Goal: Transaction & Acquisition: Download file/media

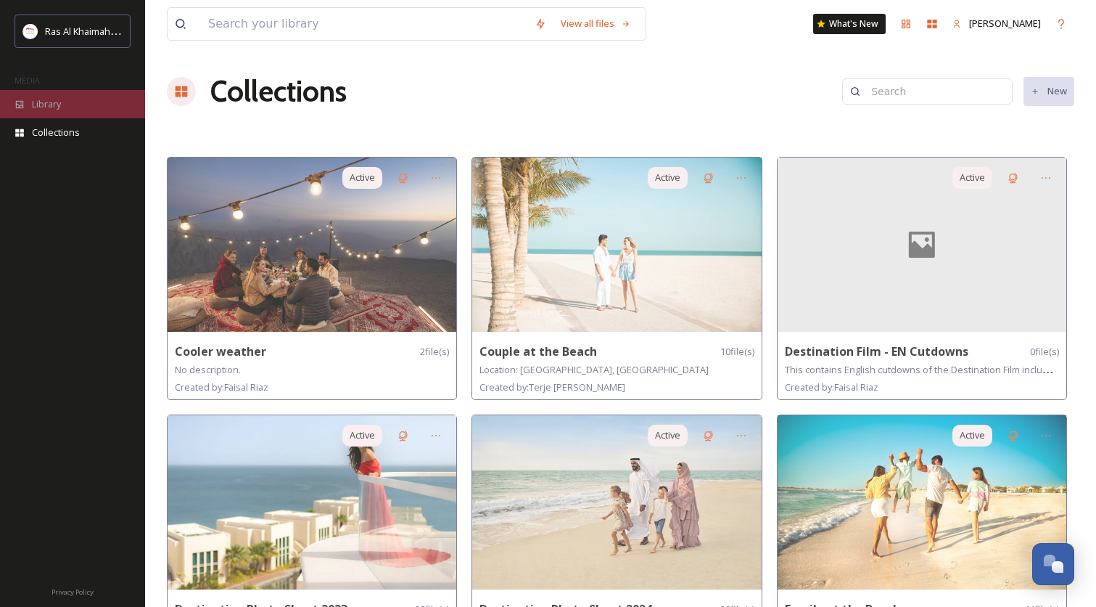
click at [44, 114] on div "Library" at bounding box center [72, 104] width 145 height 28
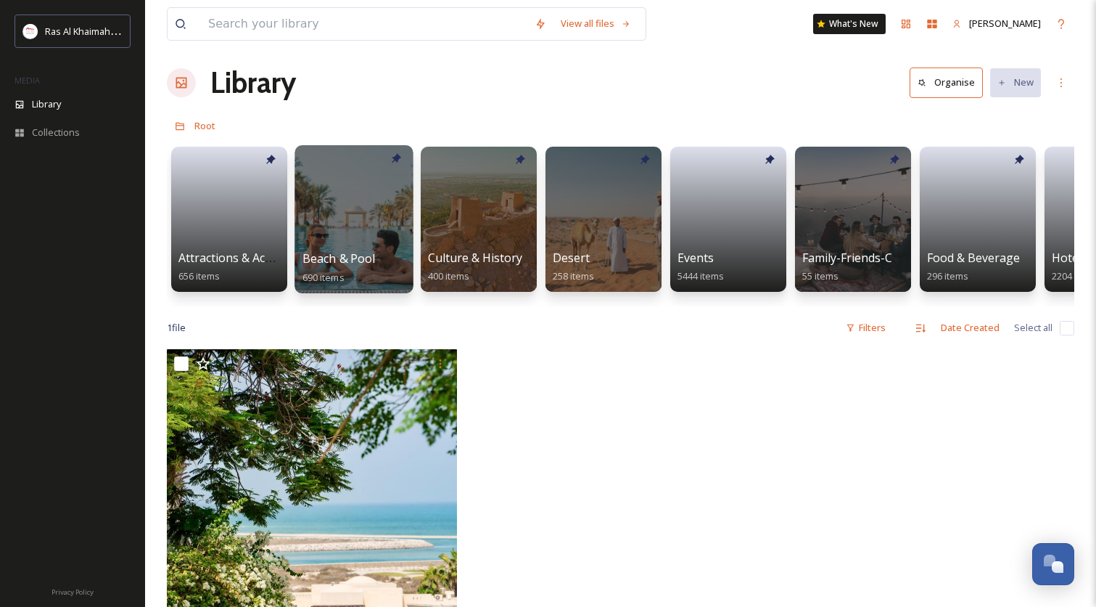
scroll to position [10, 0]
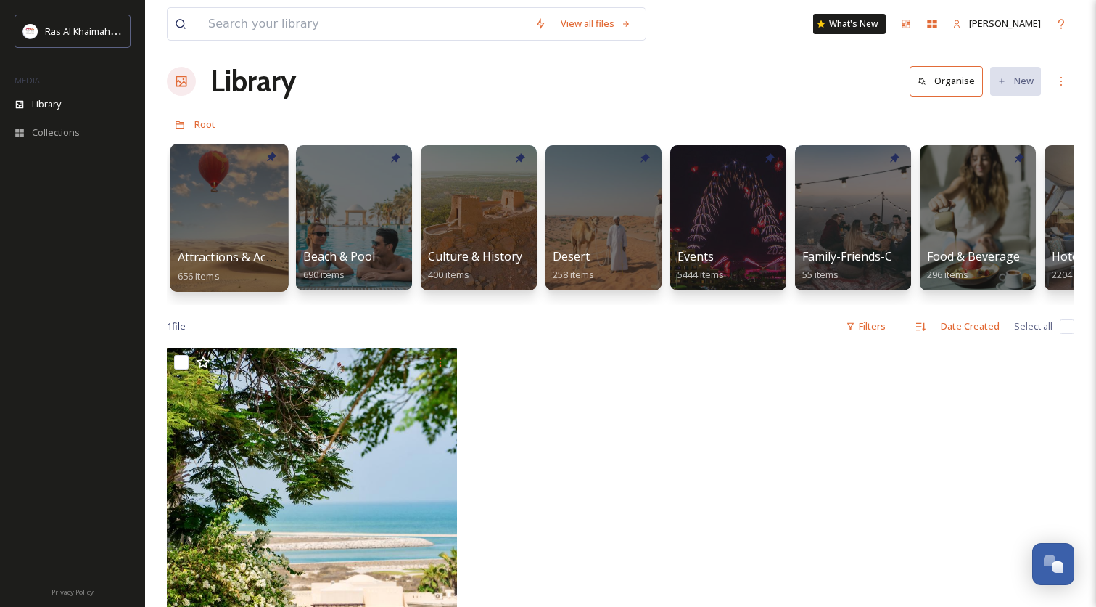
click at [240, 231] on div at bounding box center [229, 218] width 118 height 148
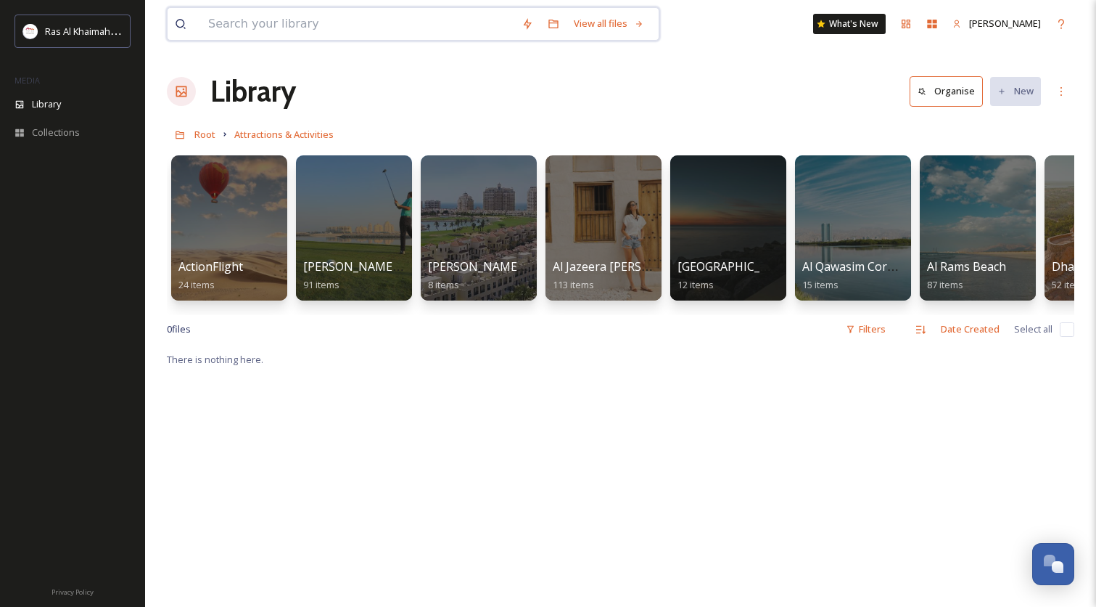
click at [332, 18] on input at bounding box center [357, 24] width 313 height 32
type input "mountain"
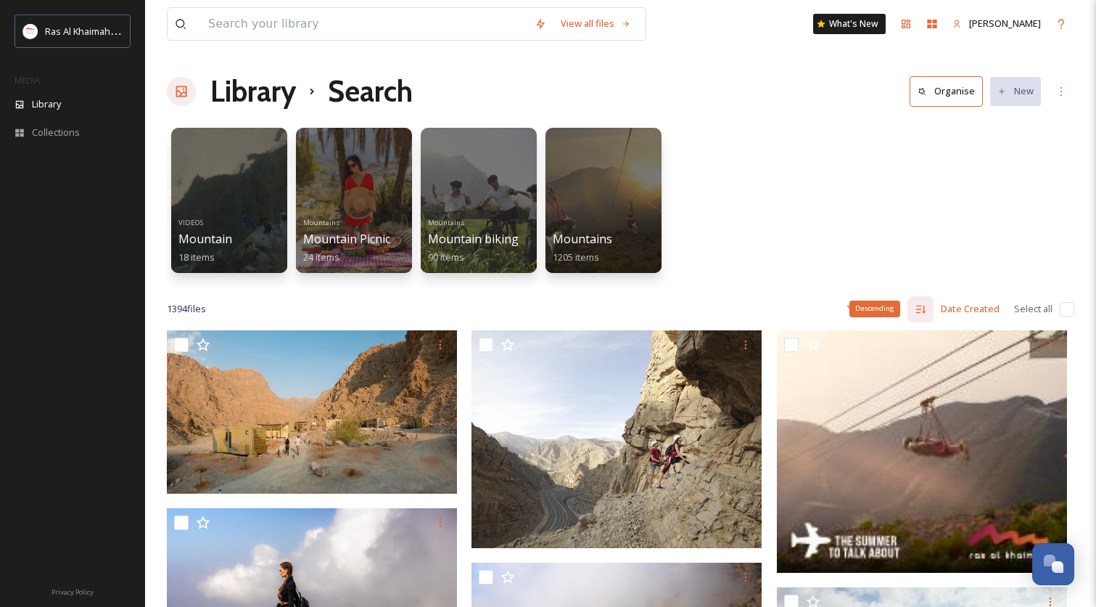
click at [876, 311] on div "Descending" at bounding box center [875, 308] width 51 height 16
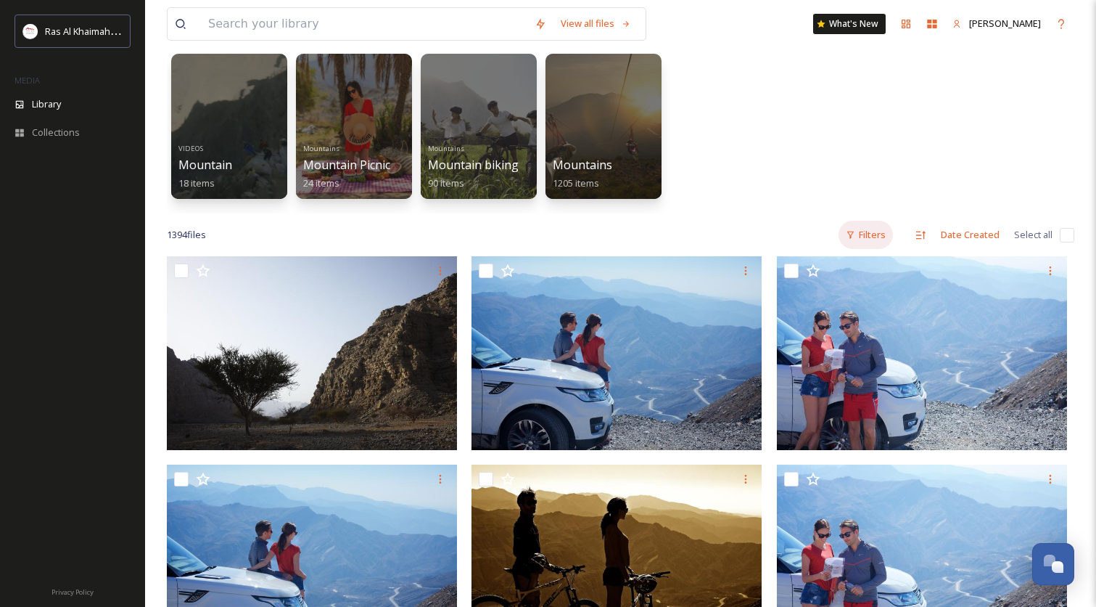
click at [850, 233] on icon at bounding box center [851, 234] width 7 height 7
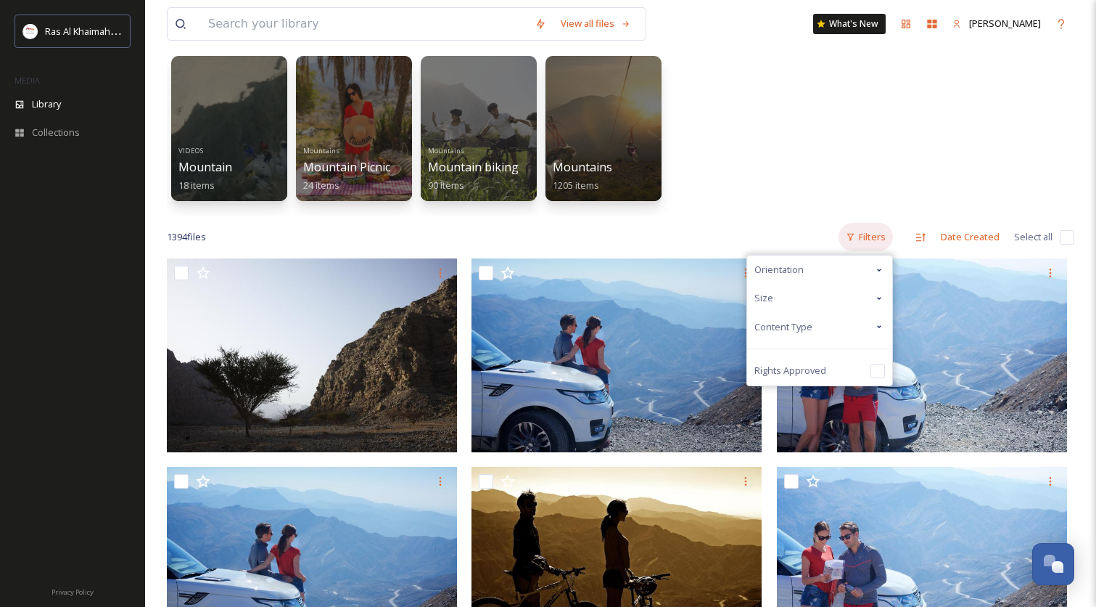
scroll to position [71, 0]
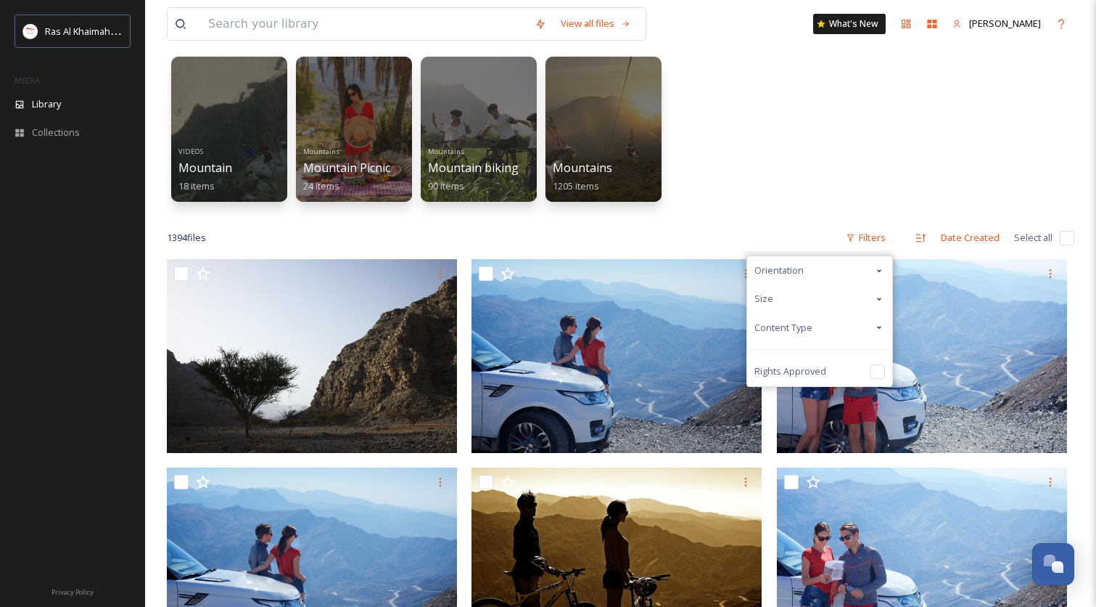
click at [857, 271] on div "Orientation" at bounding box center [819, 270] width 145 height 28
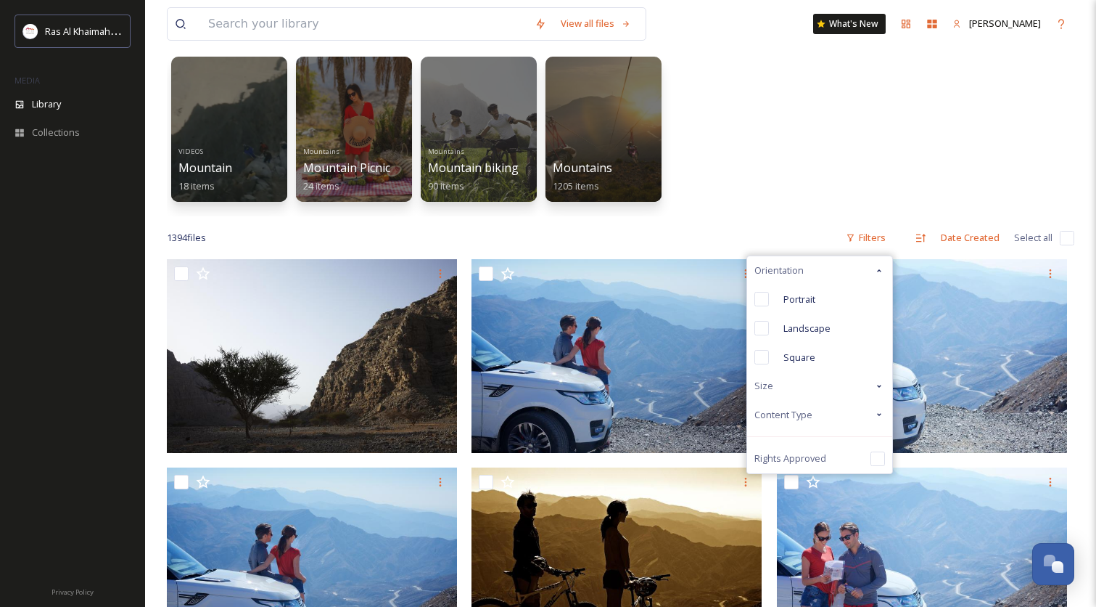
scroll to position [72, 1]
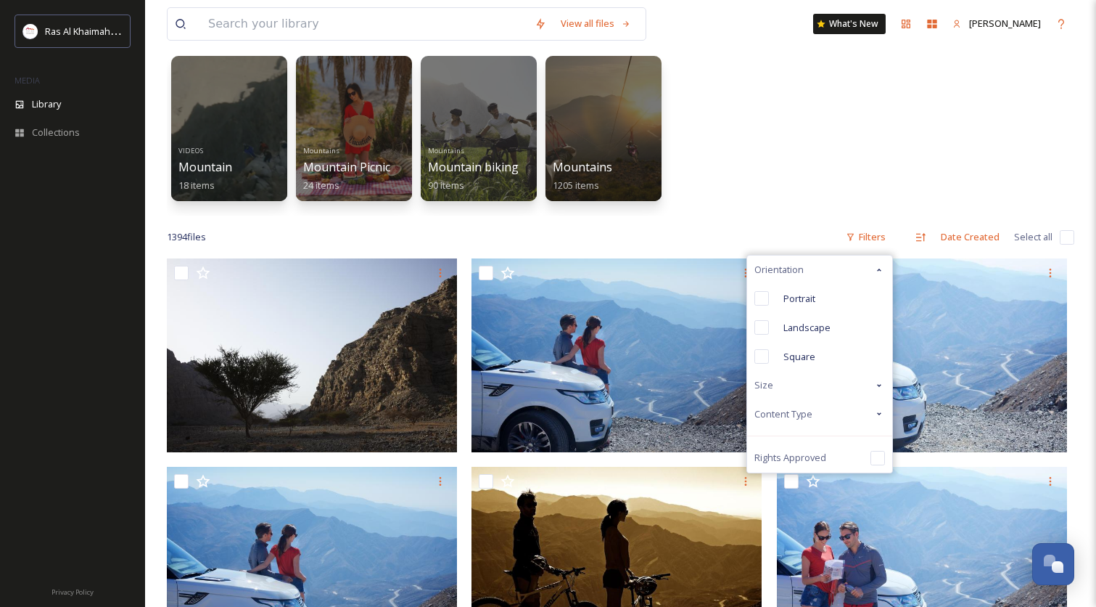
click at [857, 271] on div "Orientation" at bounding box center [819, 269] width 145 height 28
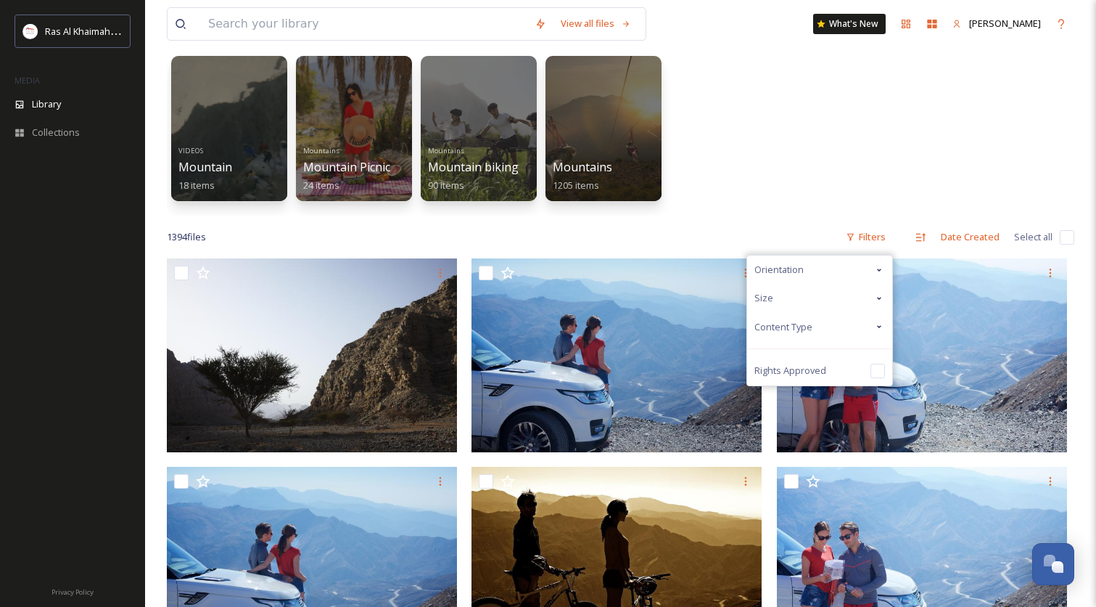
click at [826, 325] on div "Content Type" at bounding box center [819, 327] width 145 height 28
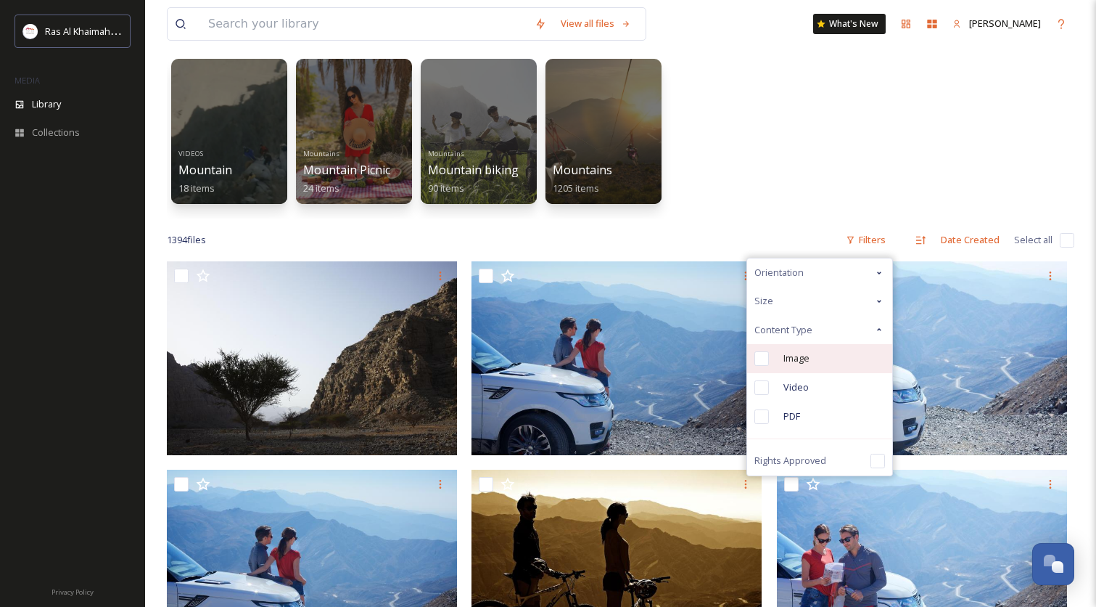
click at [823, 358] on div "Image" at bounding box center [819, 358] width 145 height 29
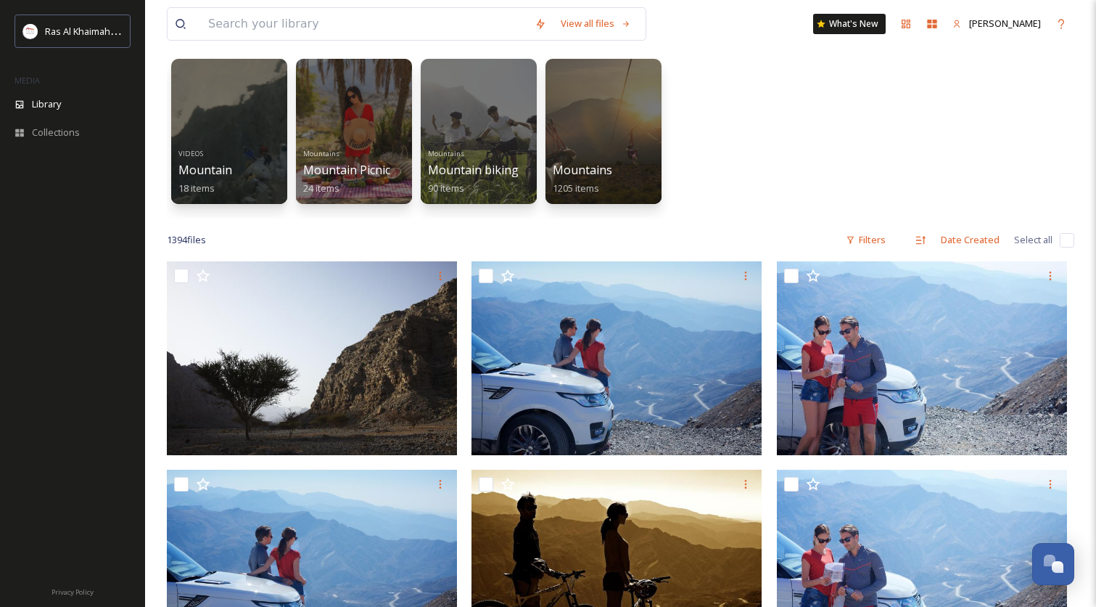
scroll to position [67, 0]
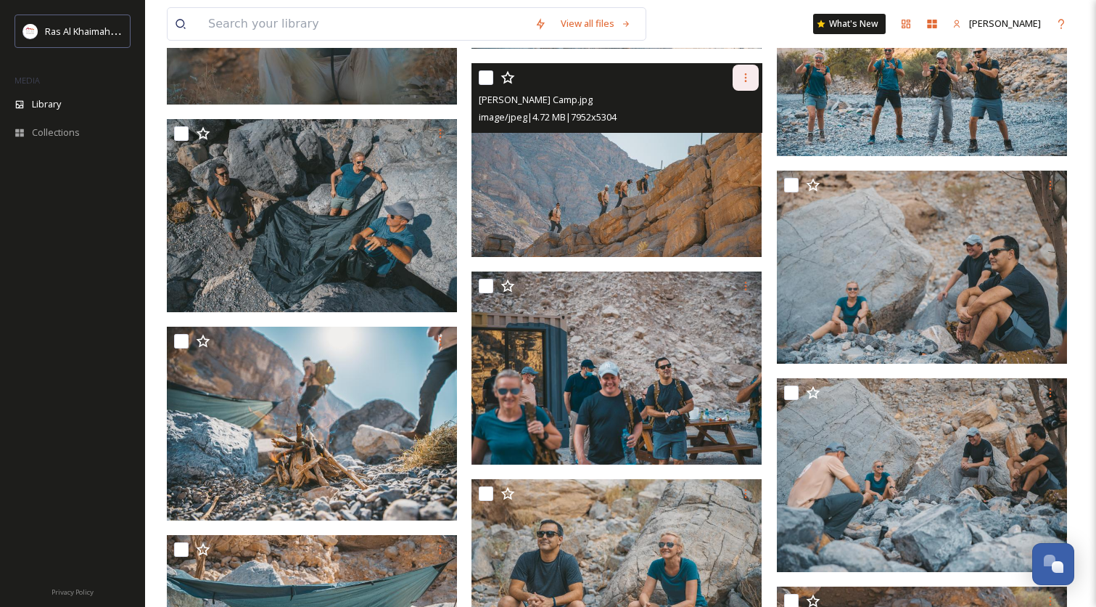
scroll to position [40301, 0]
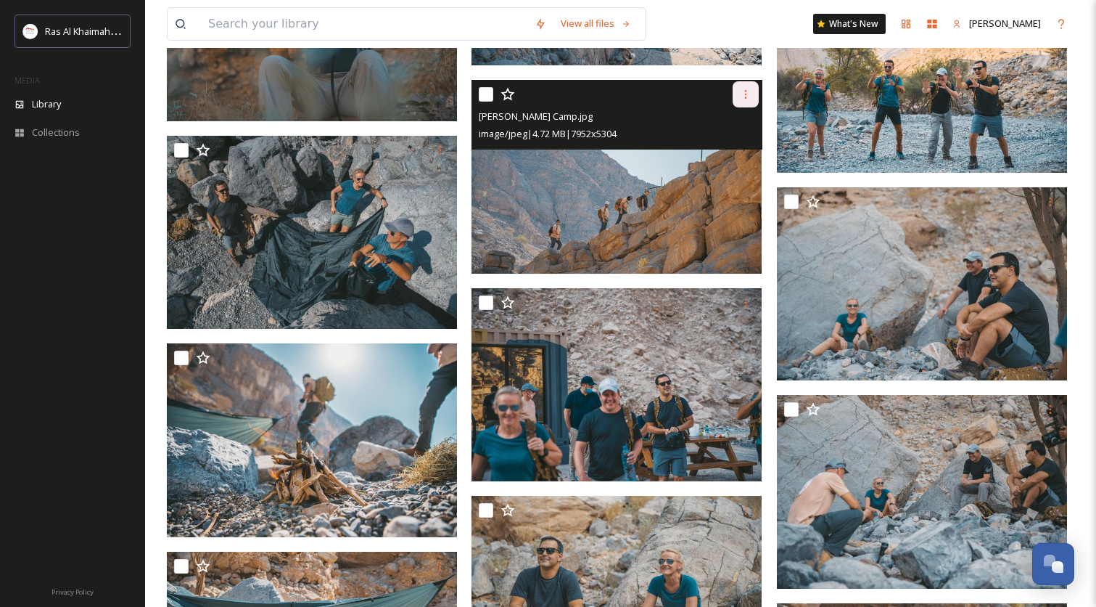
click at [747, 95] on icon at bounding box center [746, 95] width 12 height 12
click at [729, 152] on span "Download" at bounding box center [729, 154] width 44 height 14
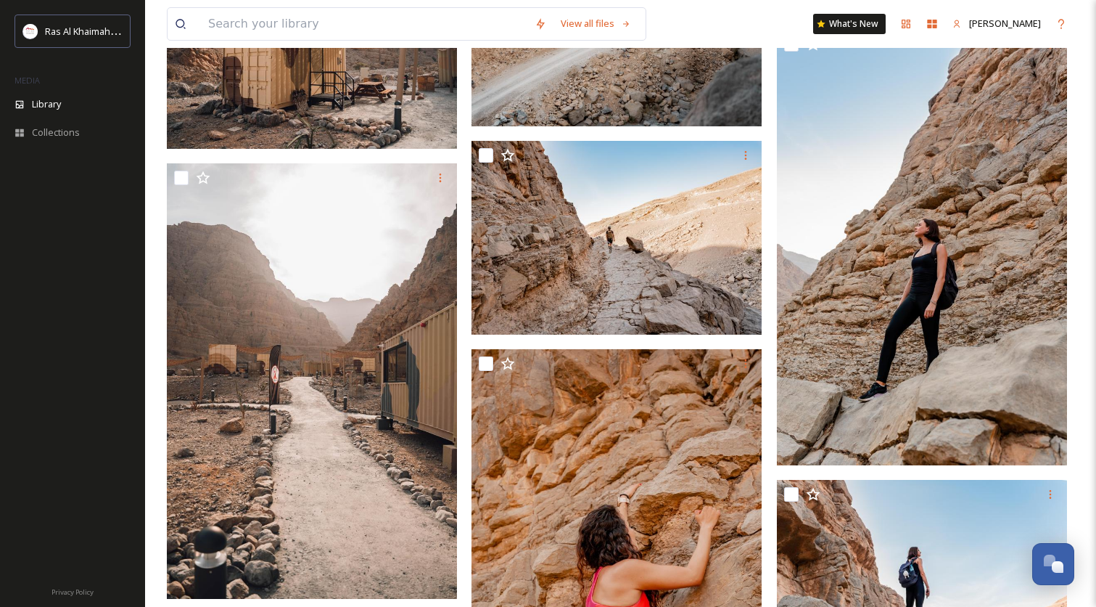
scroll to position [61249, 0]
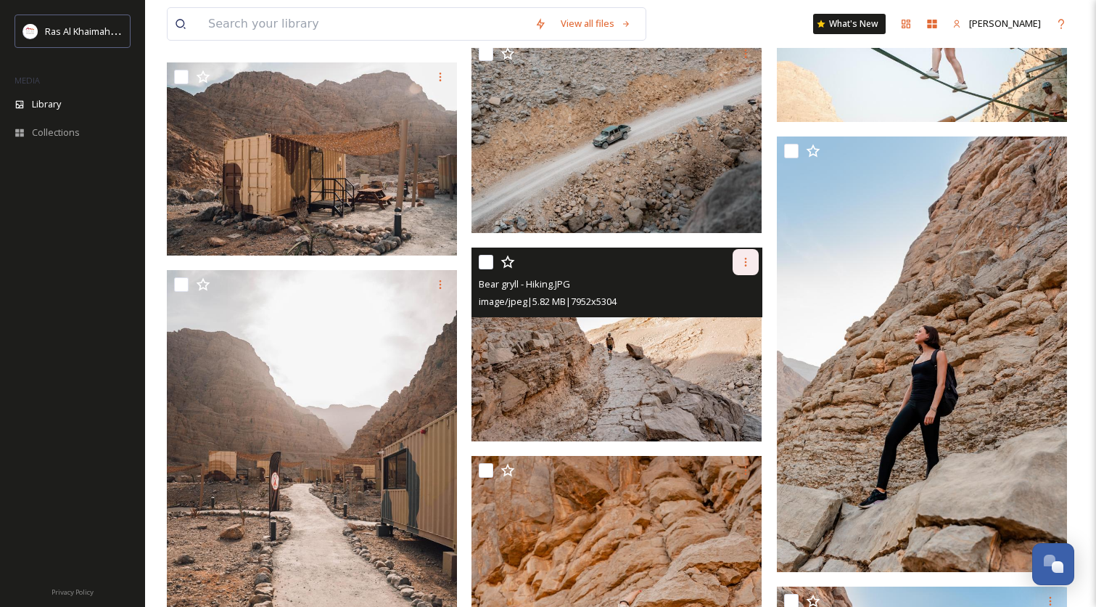
click at [747, 262] on icon at bounding box center [746, 262] width 12 height 12
click at [711, 312] on div "Download" at bounding box center [729, 322] width 59 height 28
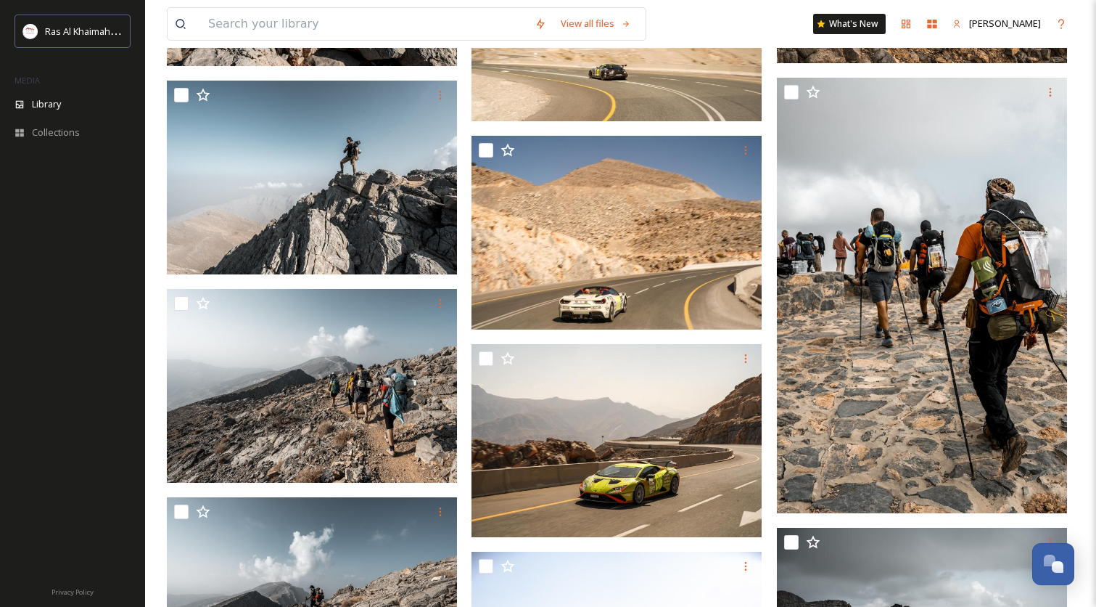
scroll to position [79110, 0]
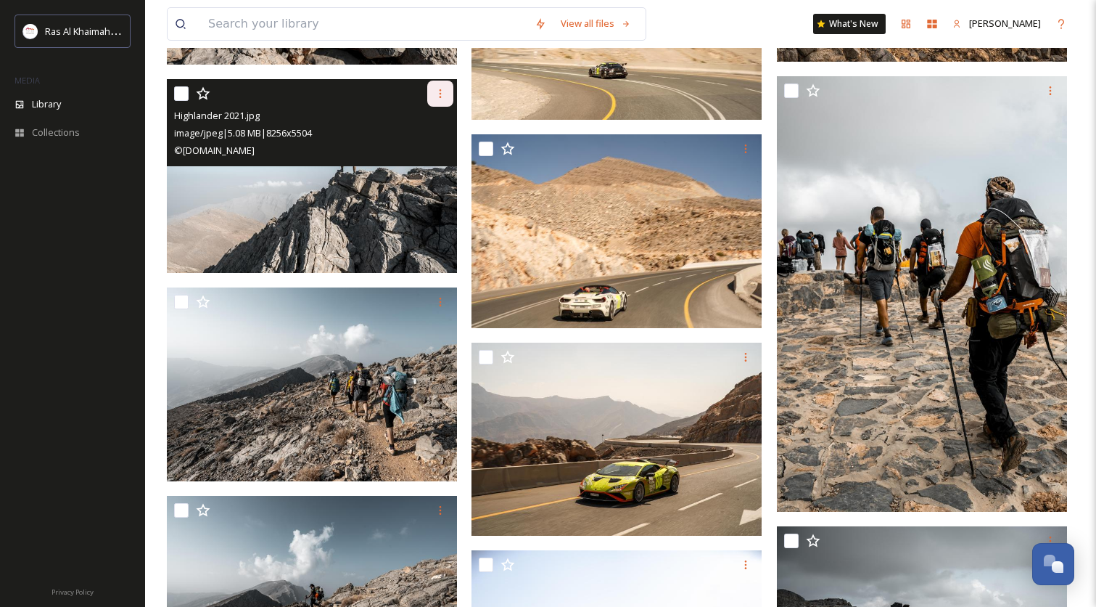
click at [440, 89] on icon at bounding box center [441, 94] width 12 height 12
click at [428, 155] on span "Download" at bounding box center [423, 154] width 44 height 14
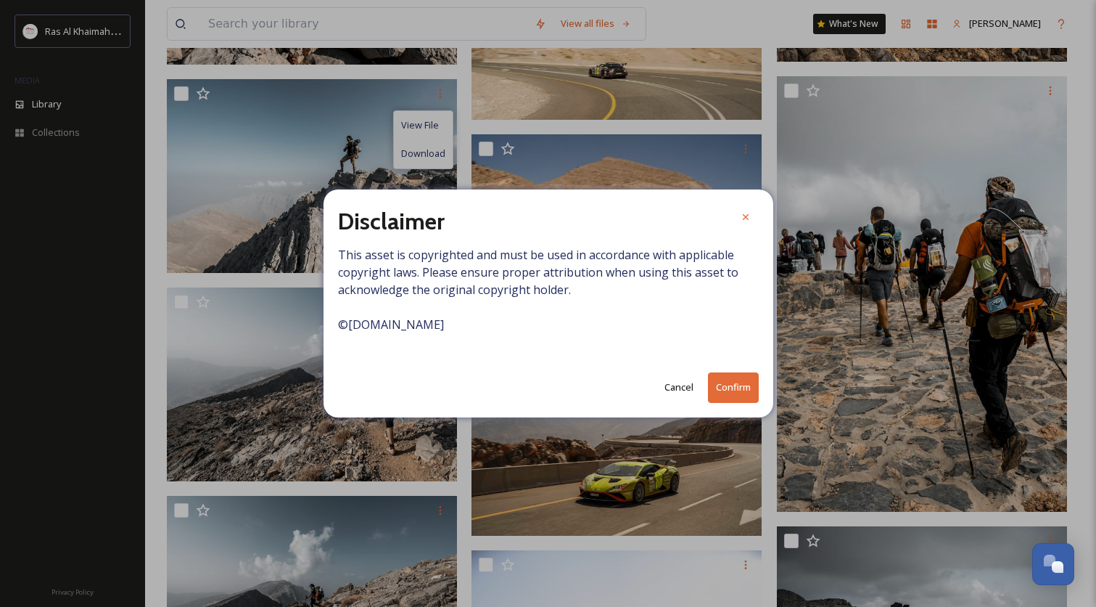
click at [661, 384] on button "Cancel" at bounding box center [679, 387] width 44 height 28
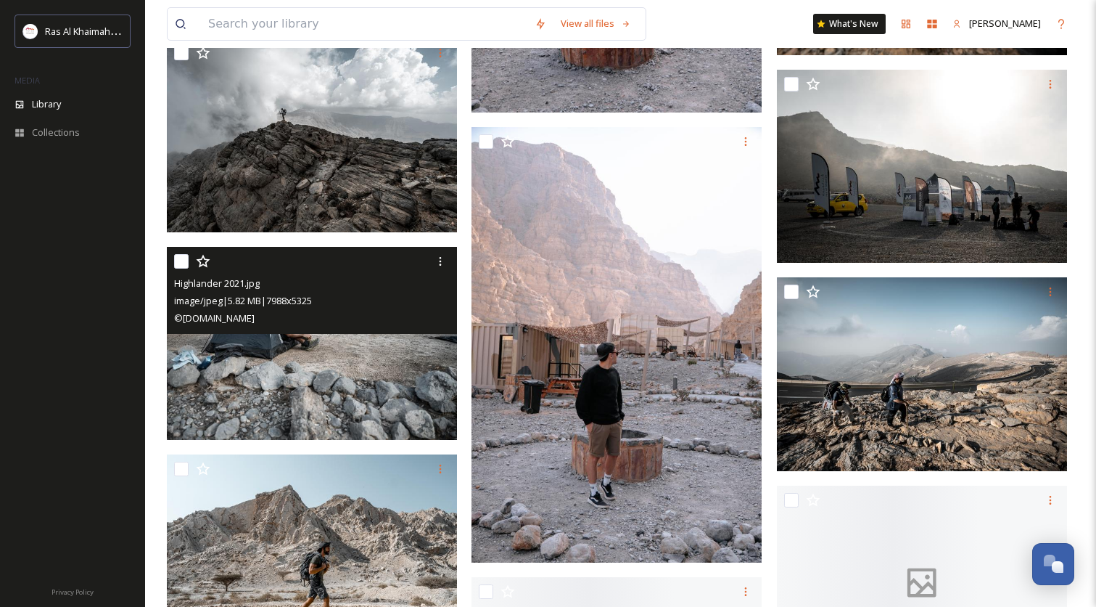
scroll to position [80083, 0]
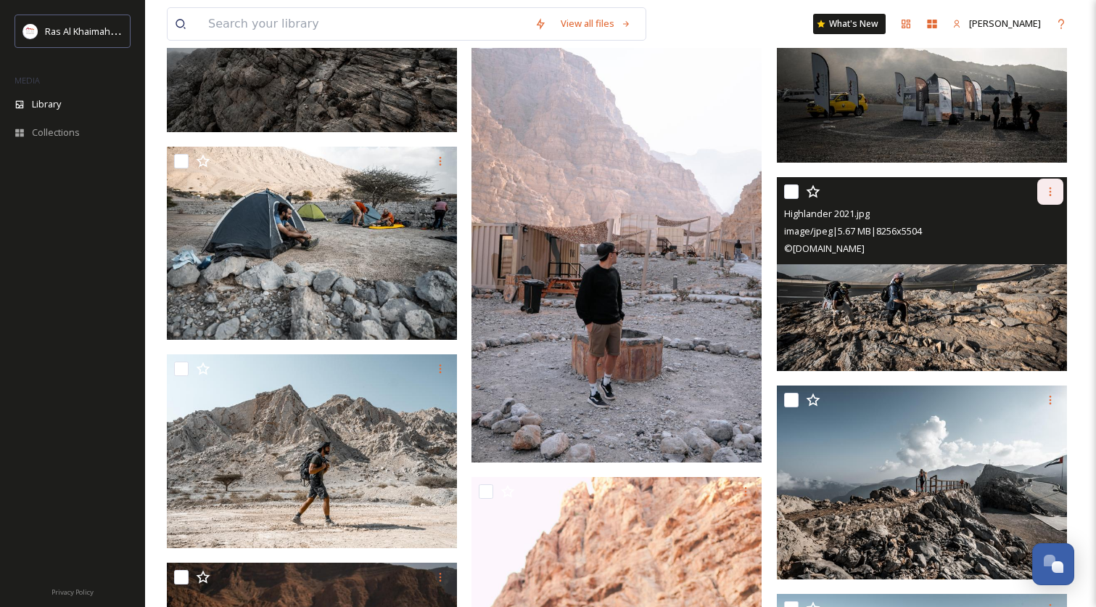
click at [1052, 189] on icon at bounding box center [1051, 192] width 12 height 12
click at [1023, 253] on span "Download" at bounding box center [1034, 252] width 44 height 14
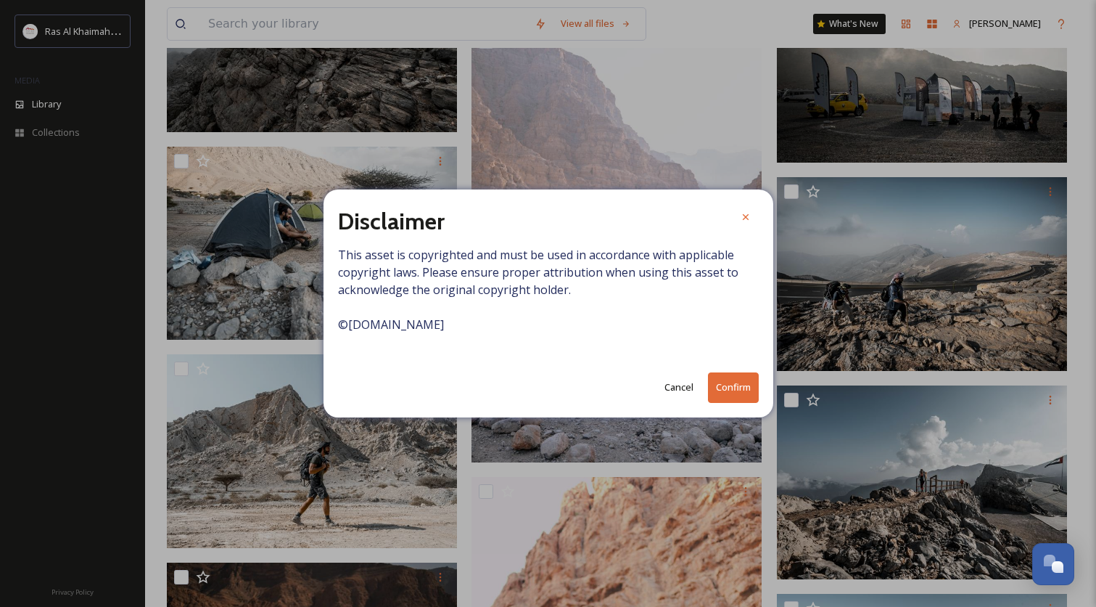
click at [715, 390] on button "Confirm" at bounding box center [733, 387] width 51 height 30
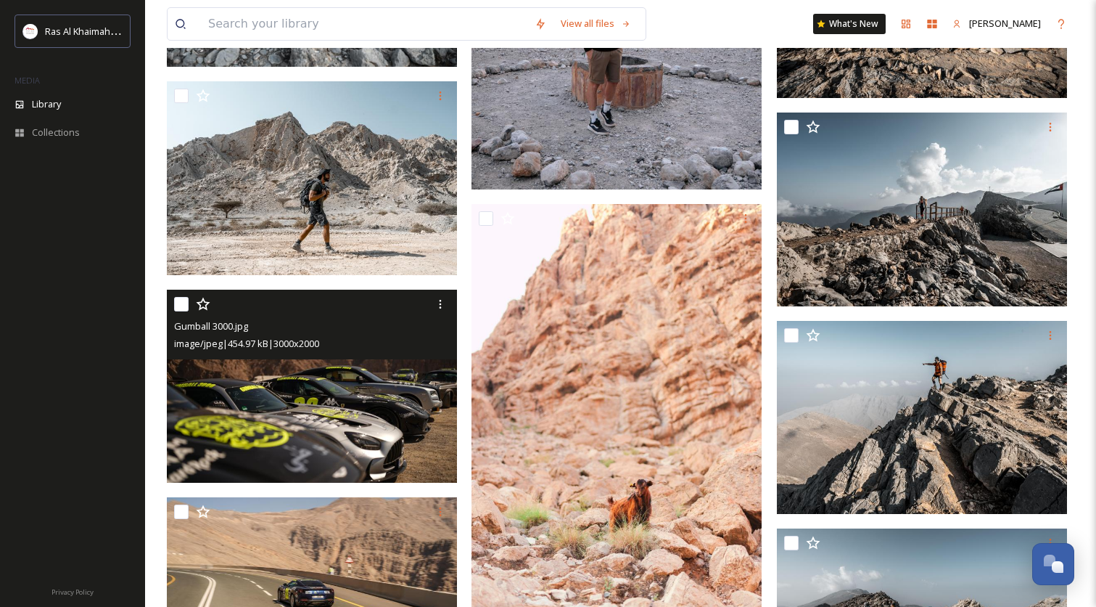
scroll to position [80355, 0]
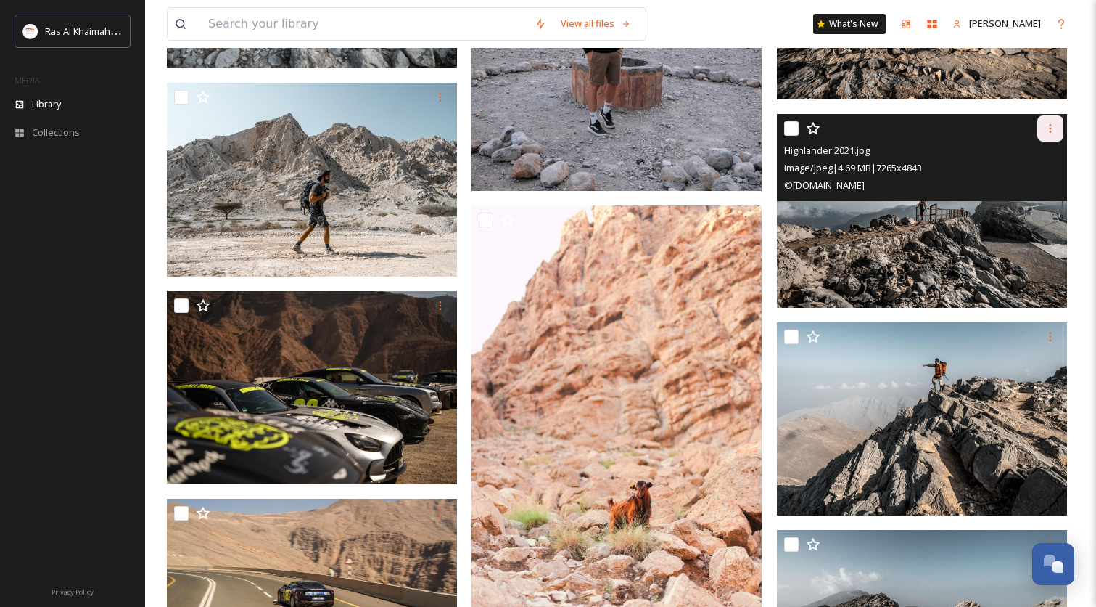
click at [1046, 126] on icon at bounding box center [1051, 129] width 12 height 12
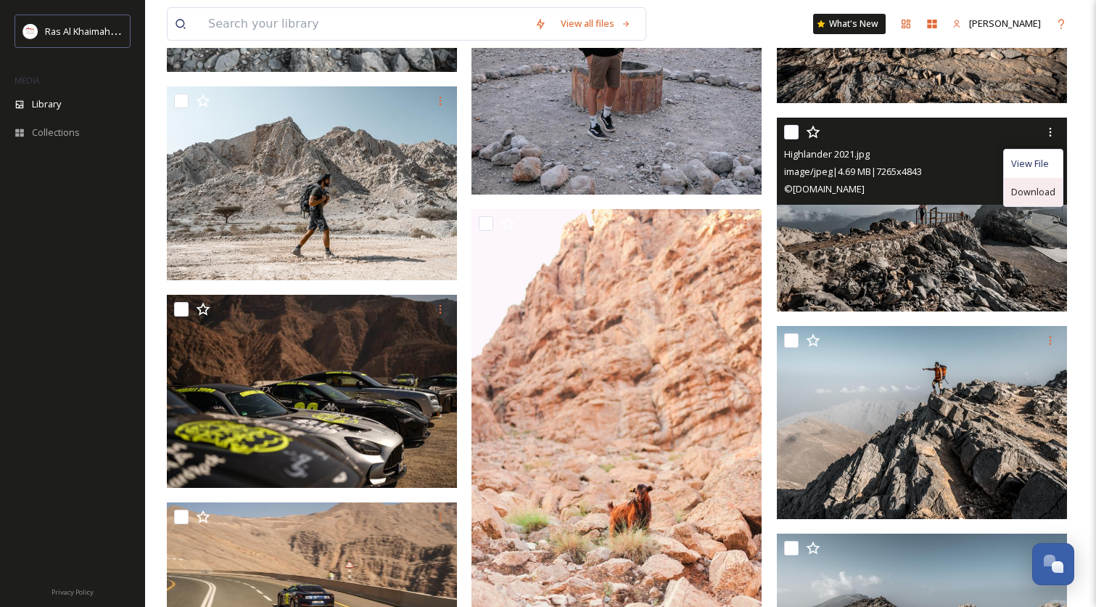
click at [1028, 186] on span "Download" at bounding box center [1034, 192] width 44 height 14
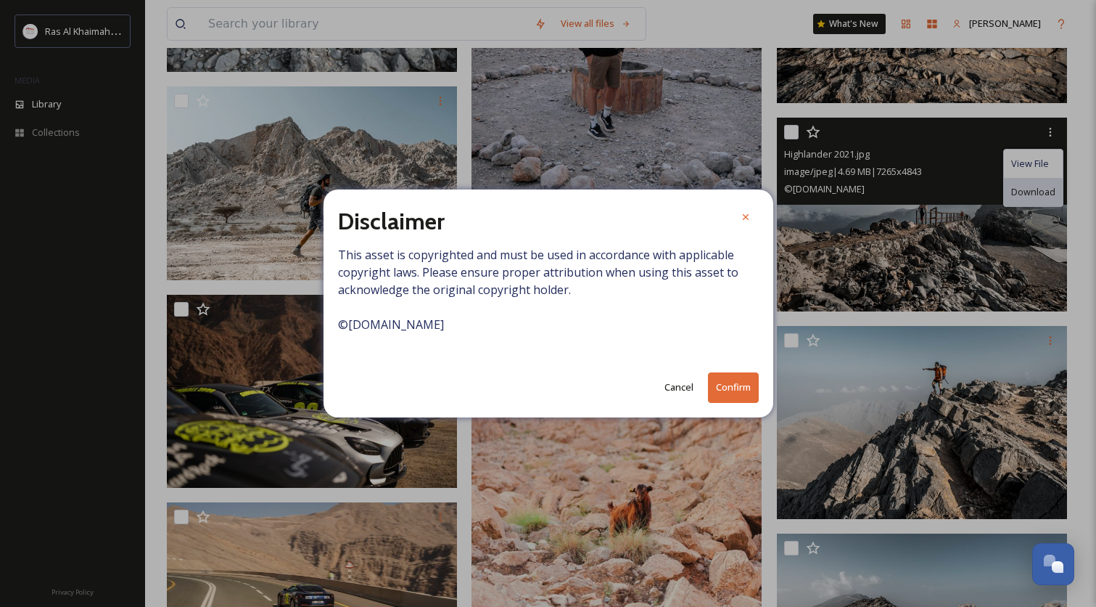
scroll to position [80349, 0]
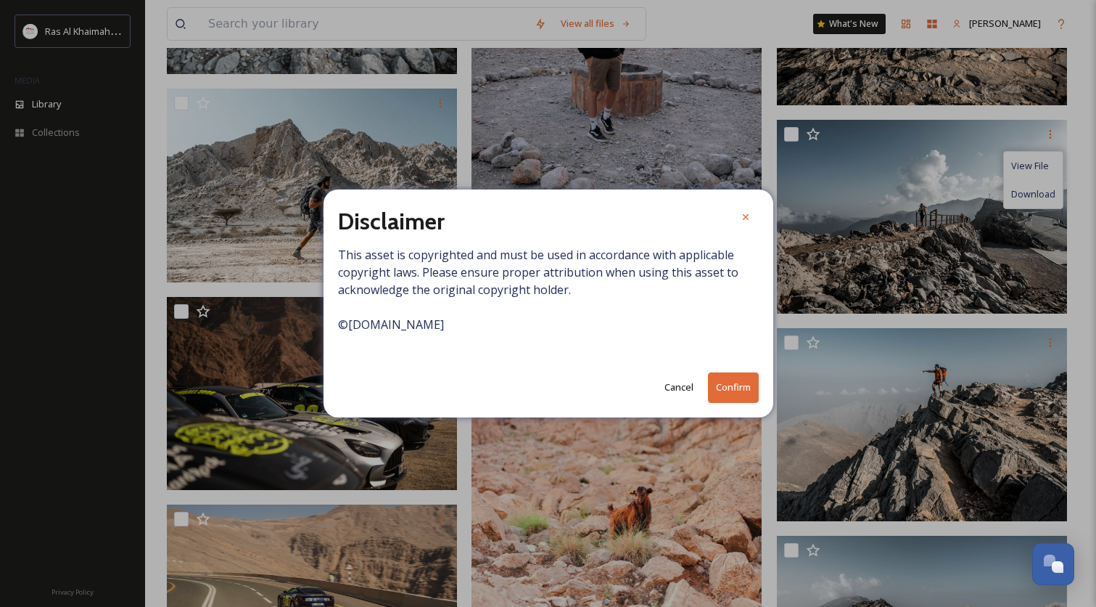
drag, startPoint x: 766, startPoint y: 388, endPoint x: 738, endPoint y: 387, distance: 27.6
click at [766, 388] on div "Disclaimer This asset is copyrighted and must be used in accordance with applic…" at bounding box center [549, 302] width 450 height 227
click at [735, 387] on button "Confirm" at bounding box center [733, 387] width 51 height 30
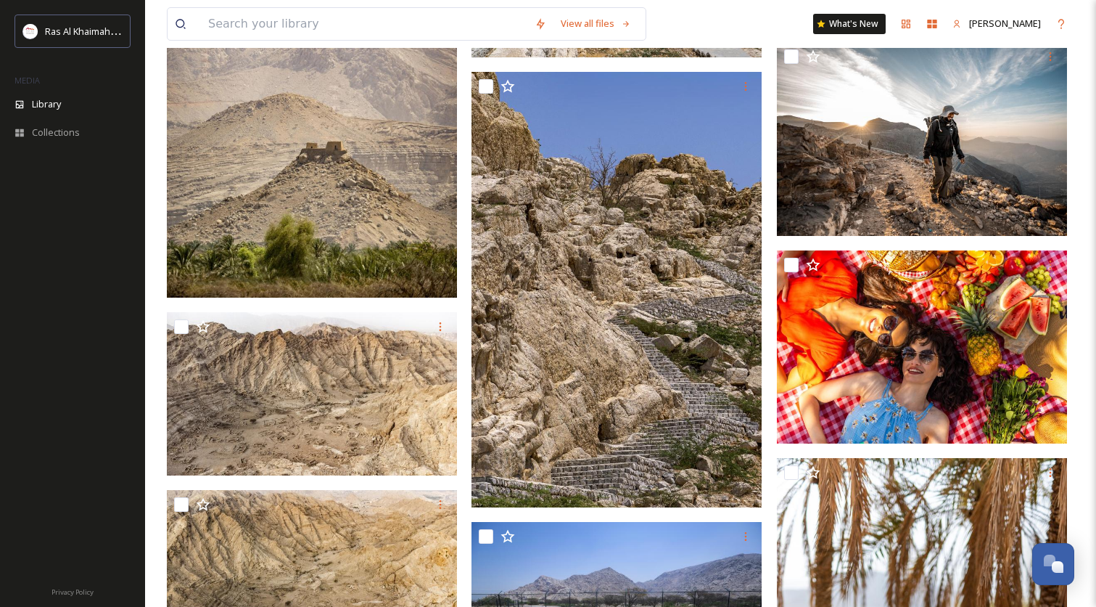
scroll to position [83320, 0]
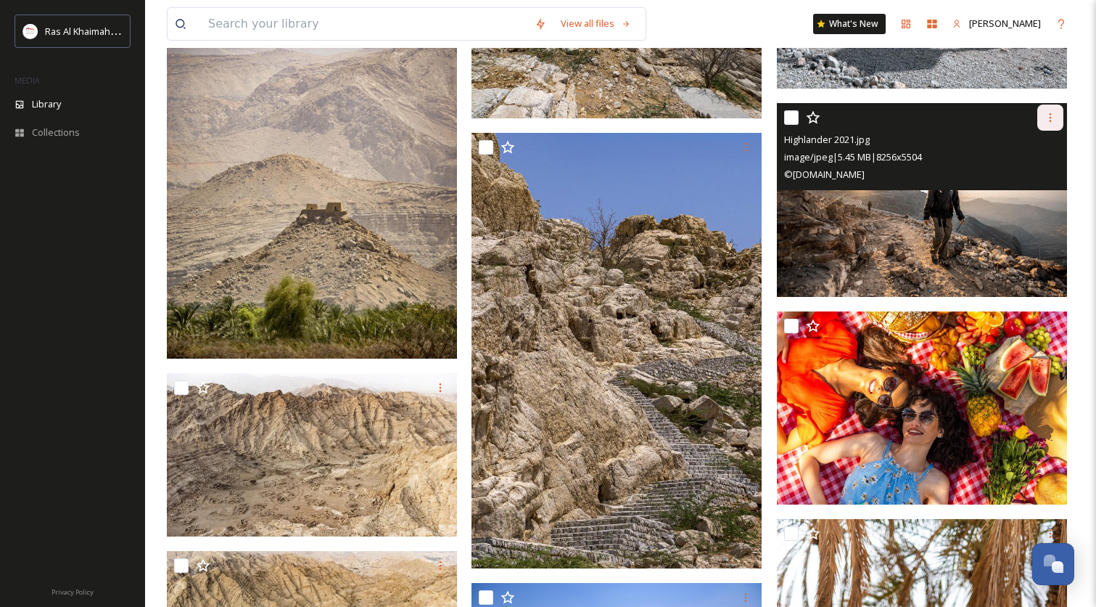
click at [1054, 116] on icon at bounding box center [1051, 118] width 12 height 12
click at [1025, 177] on span "Download" at bounding box center [1034, 178] width 44 height 14
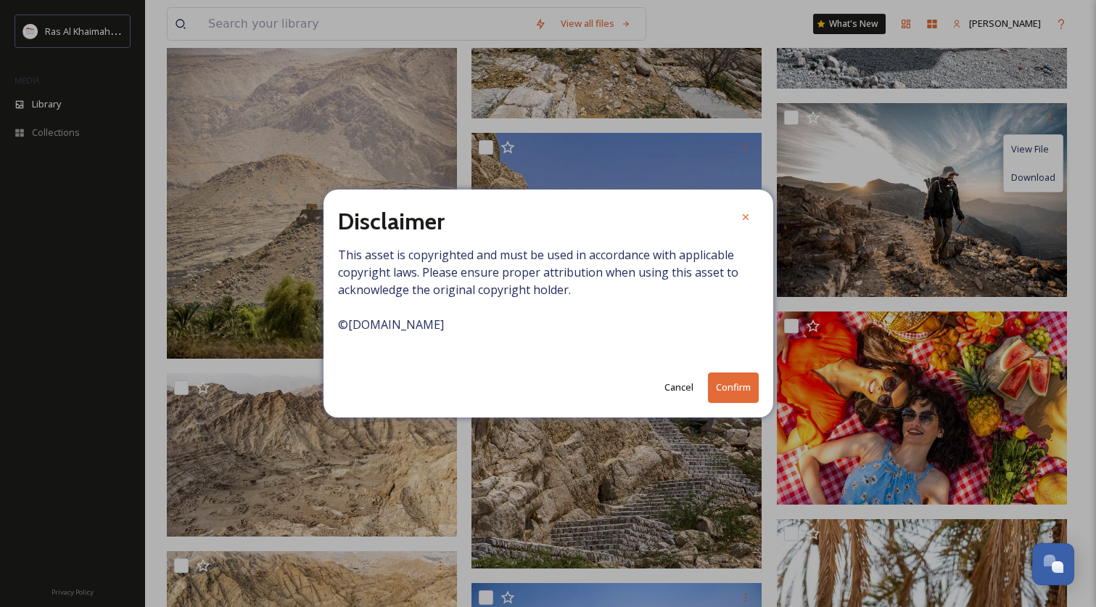
click at [728, 394] on button "Confirm" at bounding box center [733, 387] width 51 height 30
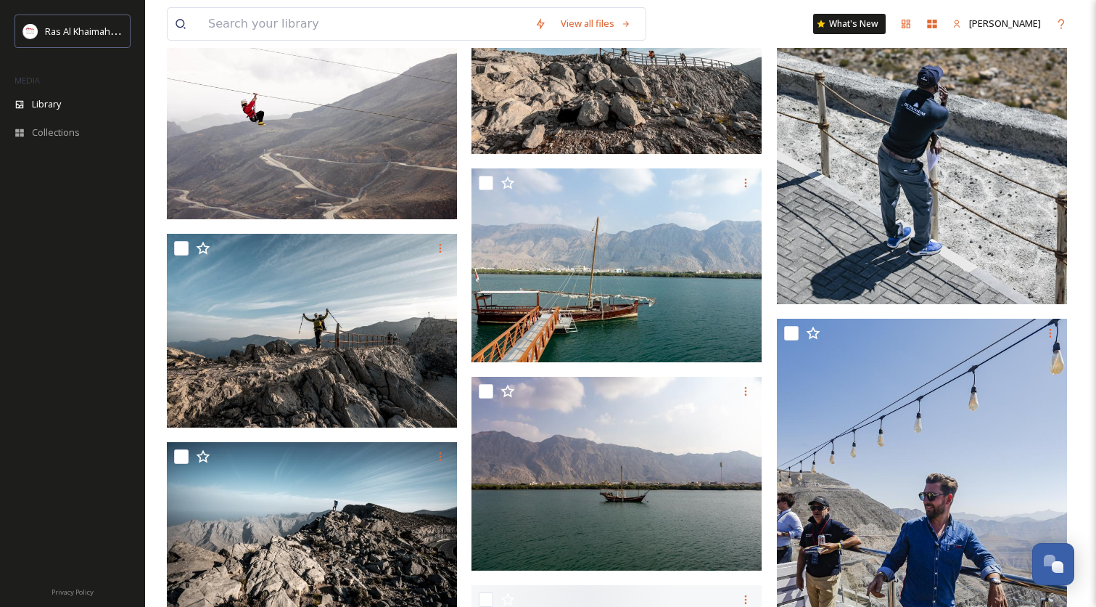
scroll to position [101264, 0]
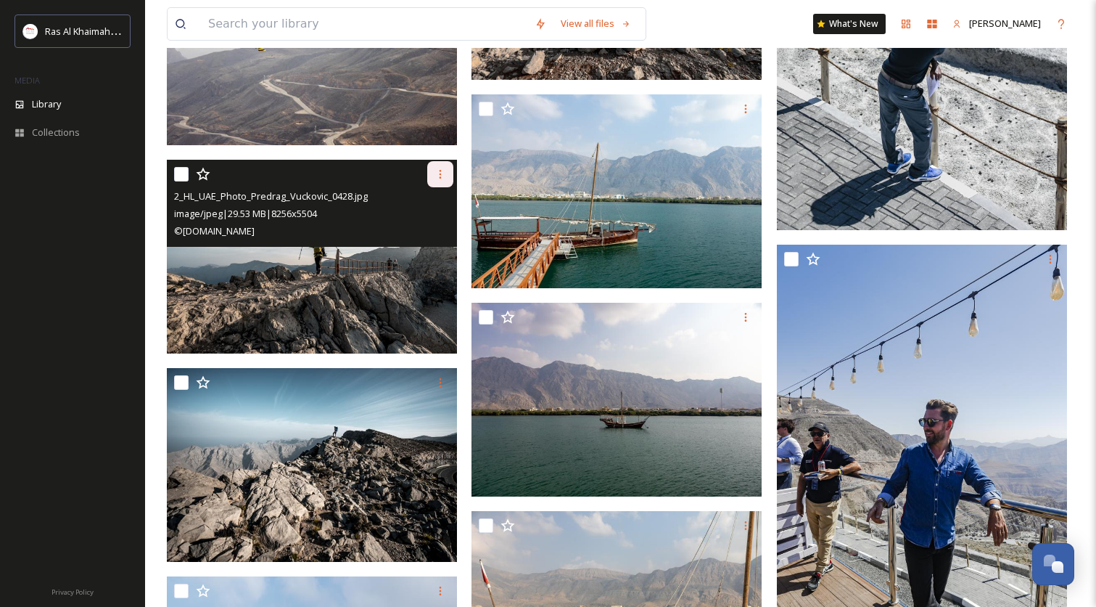
click at [435, 173] on icon at bounding box center [441, 174] width 12 height 12
click at [434, 235] on span "Download" at bounding box center [423, 234] width 44 height 14
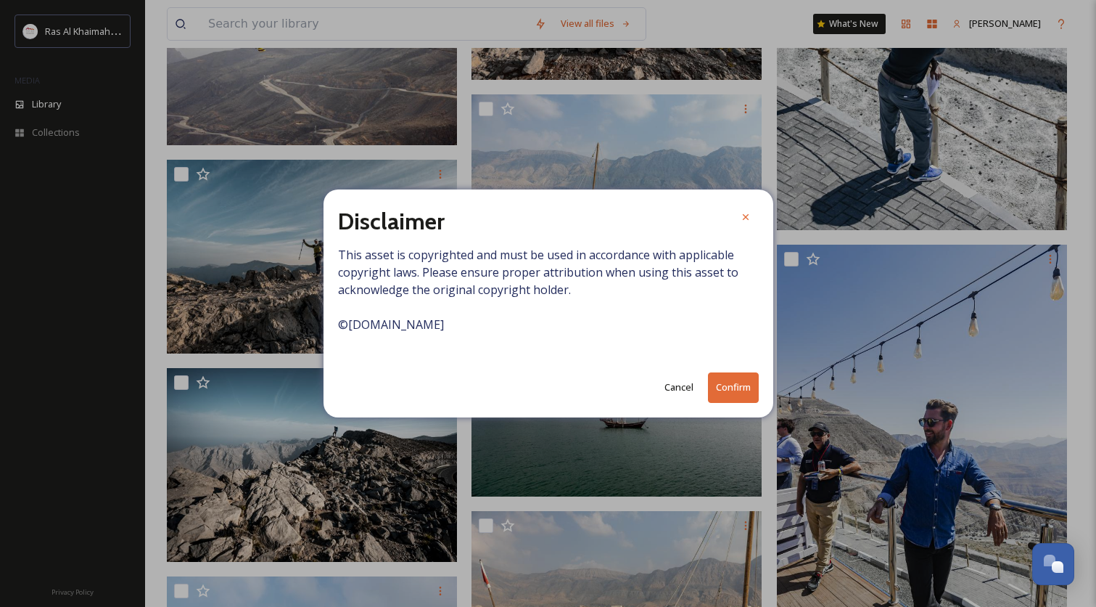
click at [726, 388] on button "Confirm" at bounding box center [733, 387] width 51 height 30
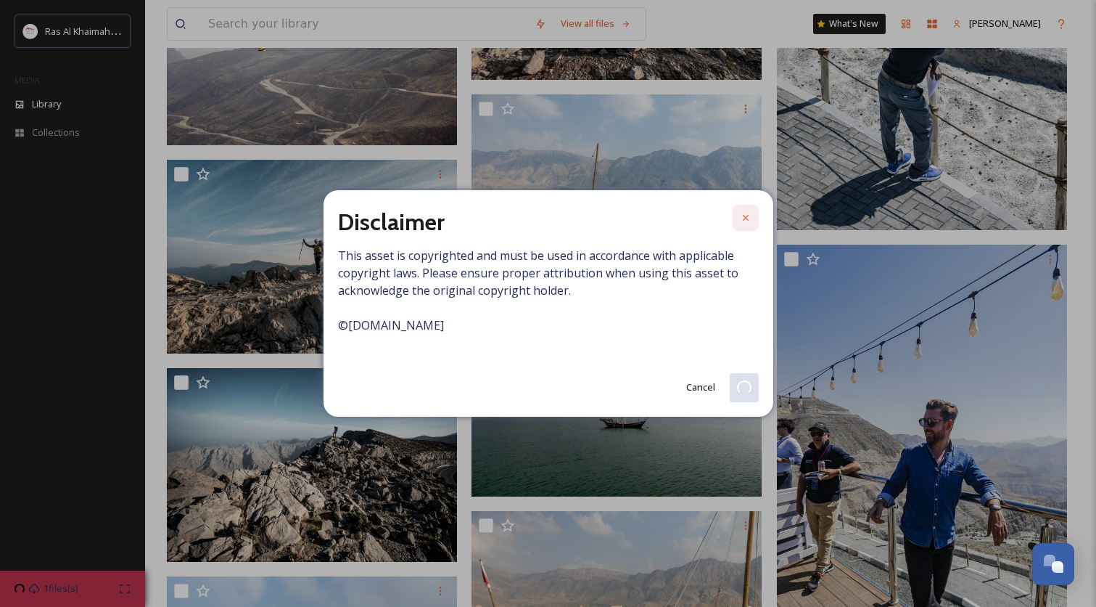
click at [747, 217] on icon at bounding box center [745, 218] width 6 height 6
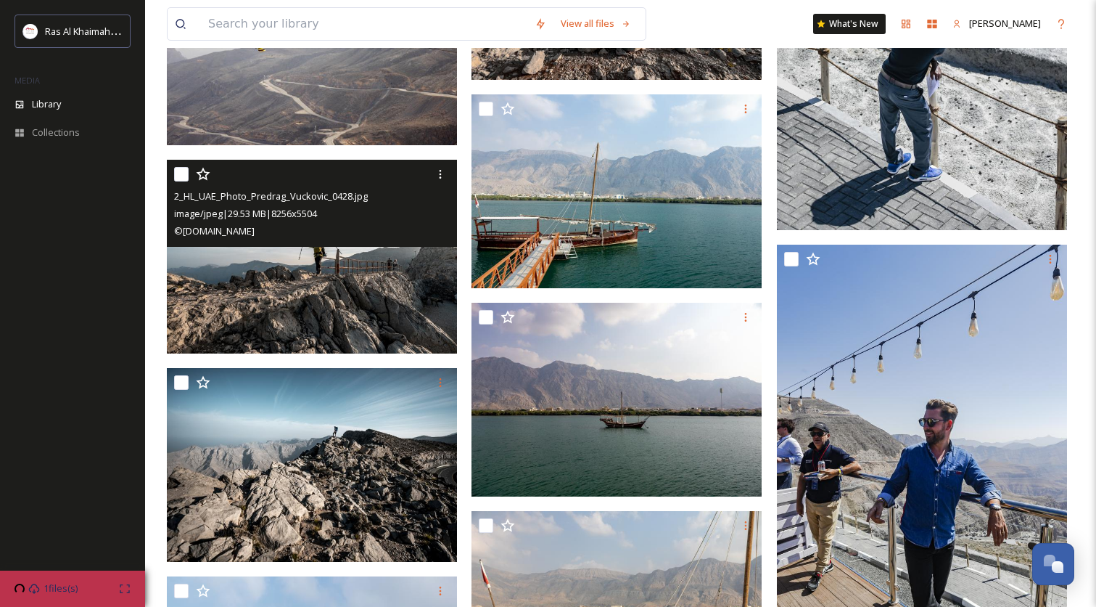
scroll to position [101353, 0]
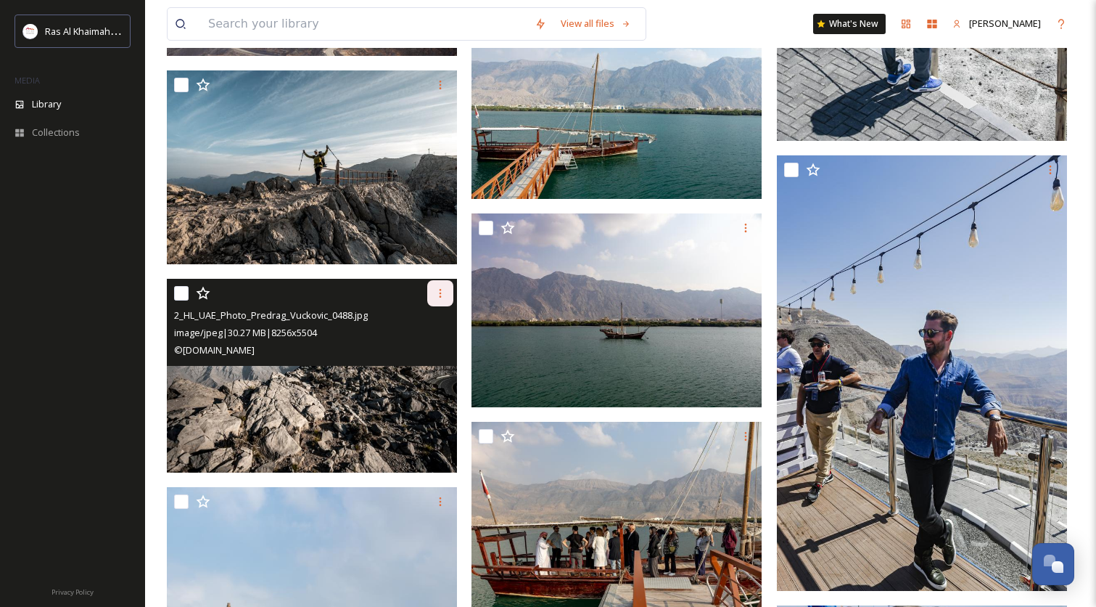
click at [443, 291] on icon at bounding box center [441, 293] width 12 height 12
click at [435, 357] on span "Download" at bounding box center [423, 353] width 44 height 14
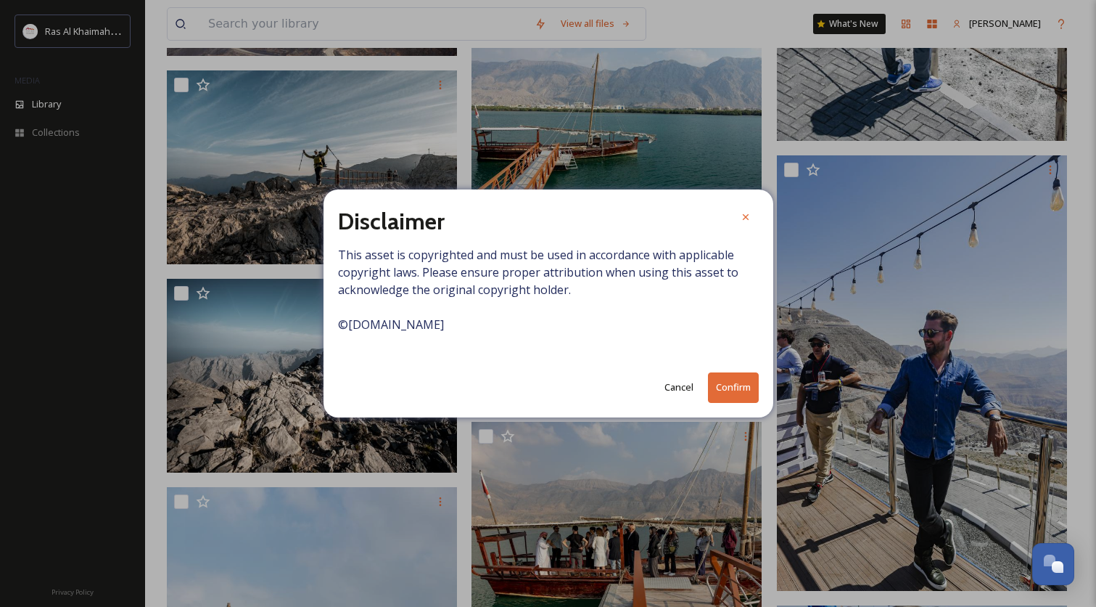
click at [748, 387] on button "Confirm" at bounding box center [733, 387] width 51 height 30
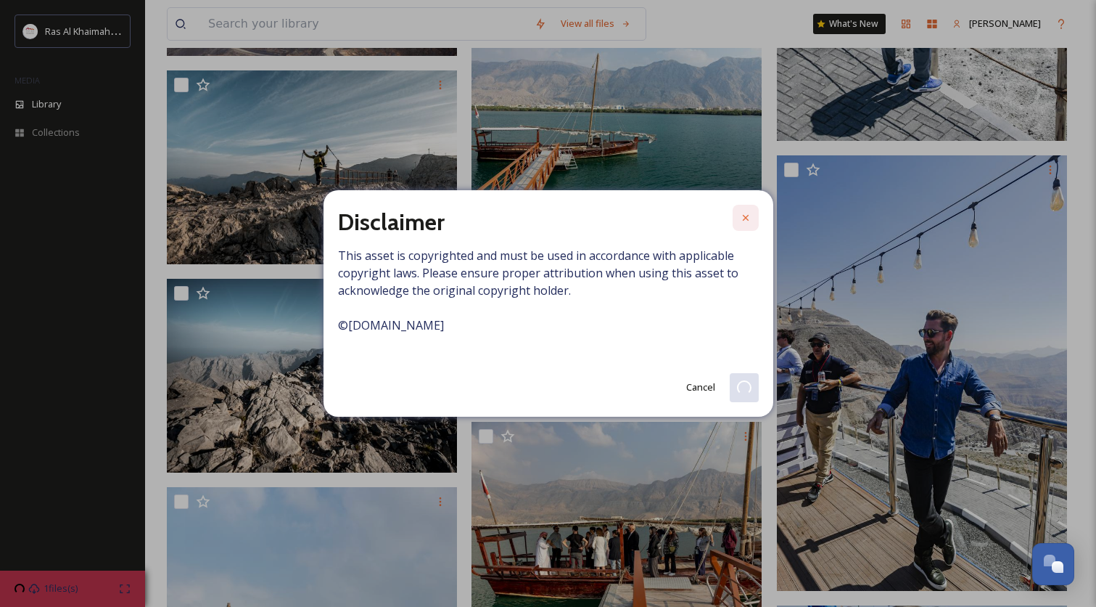
click at [745, 212] on icon at bounding box center [746, 218] width 12 height 12
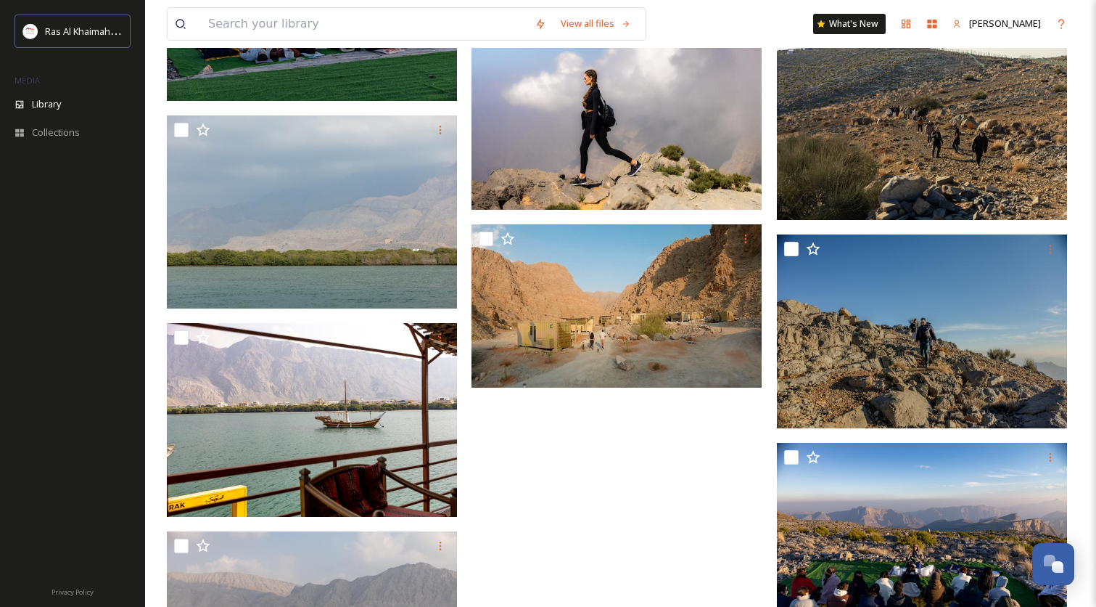
scroll to position [105096, 0]
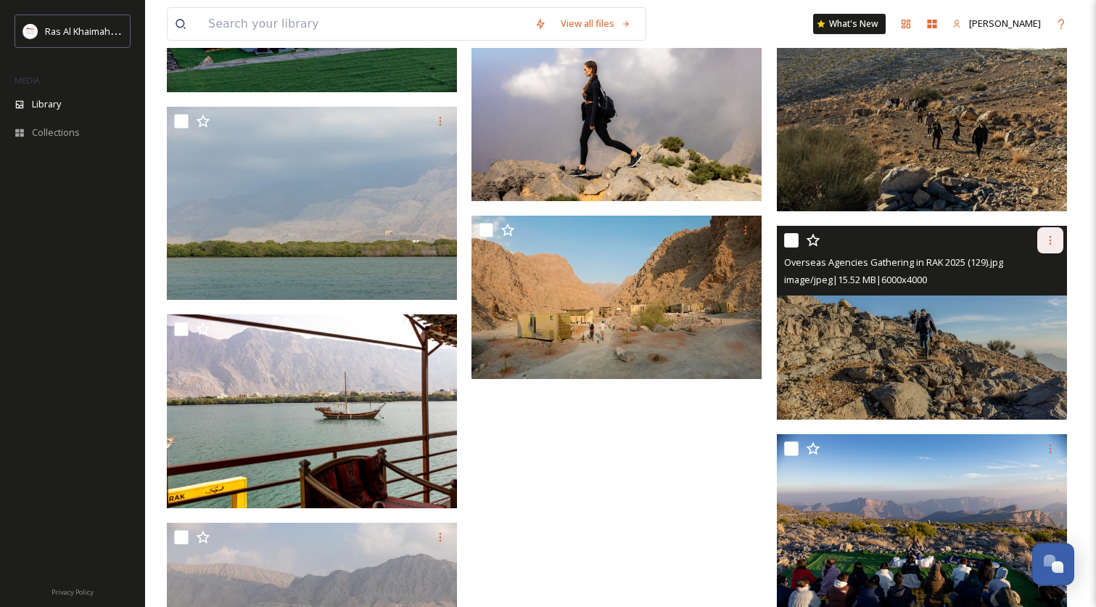
click at [1048, 243] on icon at bounding box center [1051, 240] width 12 height 12
click at [1016, 300] on span "Download" at bounding box center [1034, 300] width 44 height 14
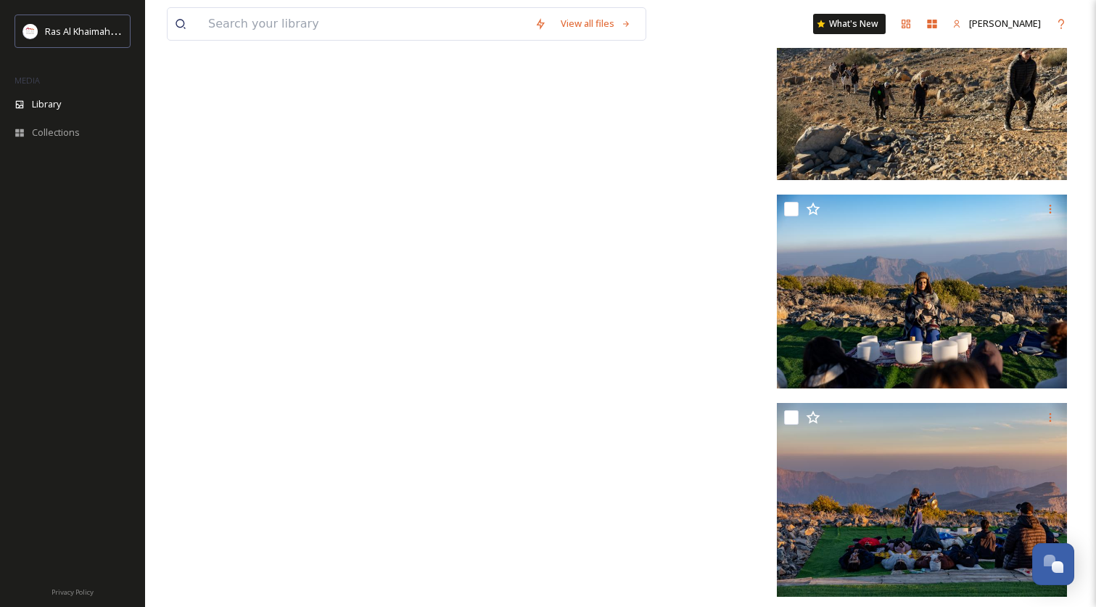
scroll to position [106418, 0]
